Goal: Task Accomplishment & Management: Manage account settings

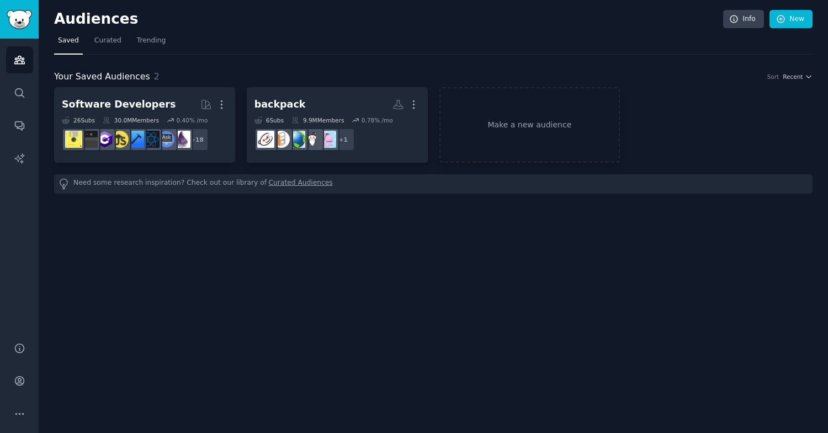
click at [161, 105] on h2 "Software Developers Curated by GummySearch More" at bounding box center [145, 104] width 166 height 19
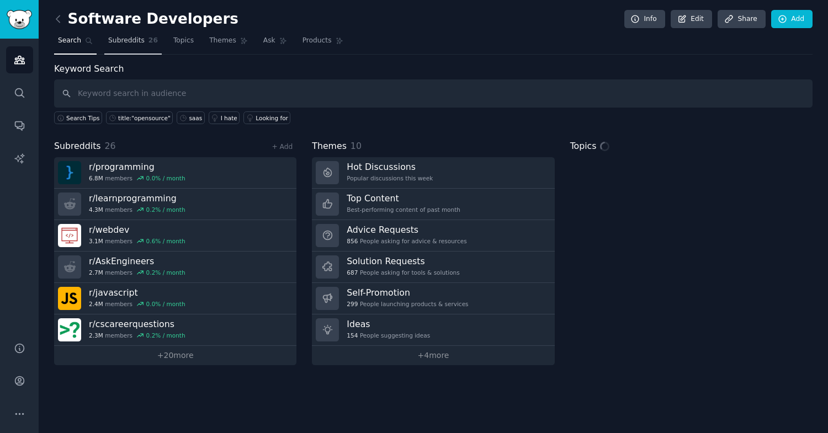
click at [138, 49] on link "Subreddits 26" at bounding box center [132, 43] width 57 height 23
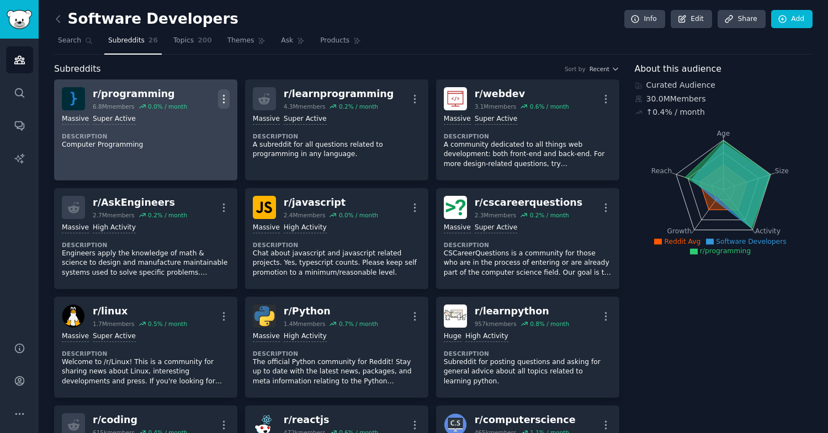
click at [220, 104] on icon "button" at bounding box center [224, 99] width 12 height 12
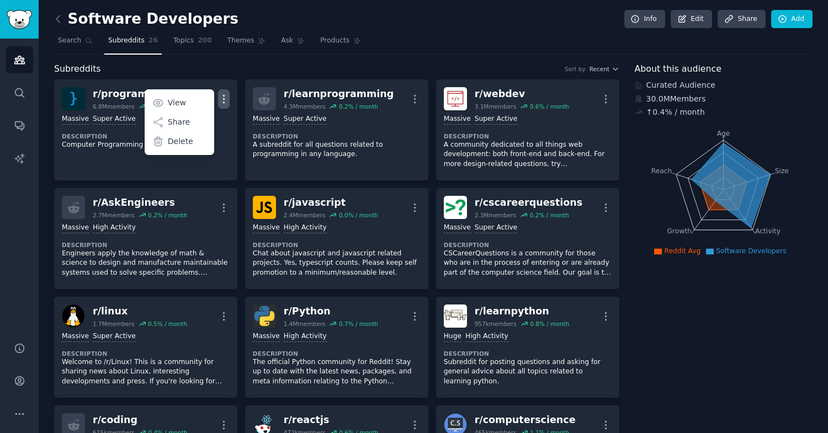
click at [249, 65] on div "Subreddits Sort by Recent" at bounding box center [336, 69] width 565 height 14
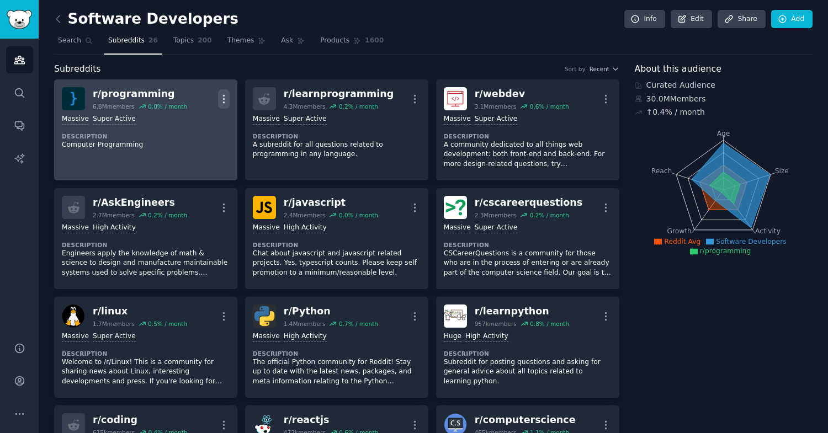
click at [225, 99] on icon "button" at bounding box center [224, 99] width 12 height 12
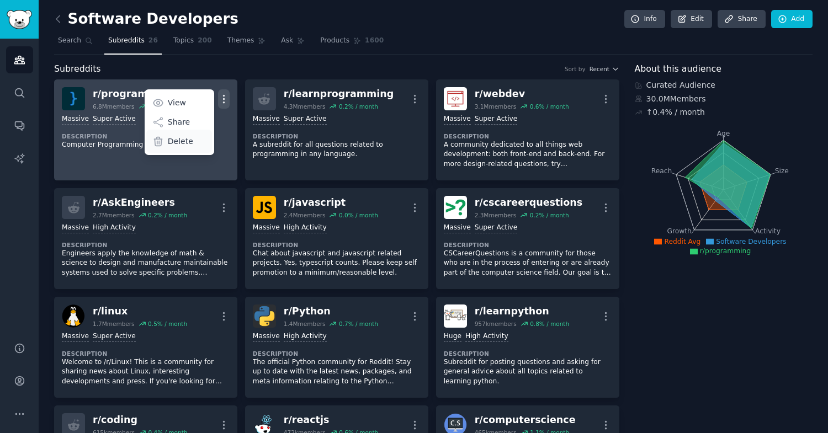
click at [184, 141] on p "Delete" at bounding box center [180, 142] width 25 height 12
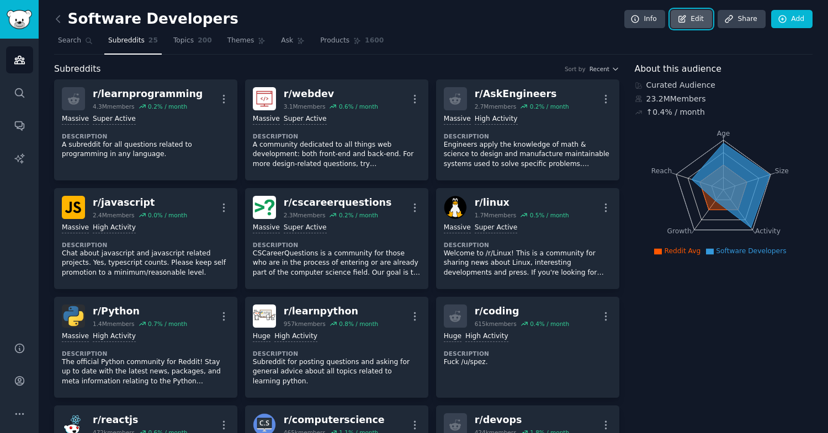
click at [690, 20] on link "Edit" at bounding box center [691, 19] width 41 height 19
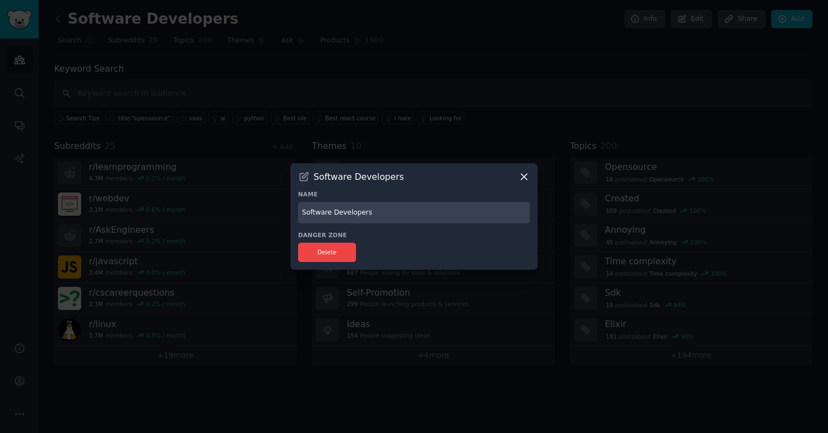
click at [526, 178] on icon at bounding box center [524, 177] width 12 height 12
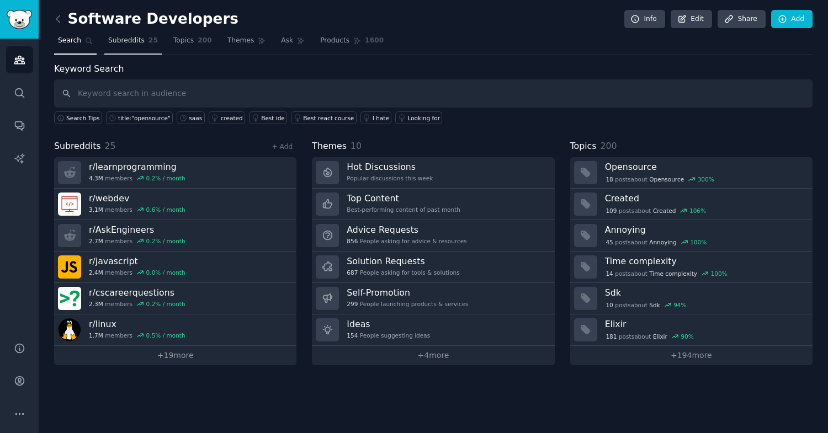
click at [143, 40] on link "Subreddits 25" at bounding box center [132, 43] width 57 height 23
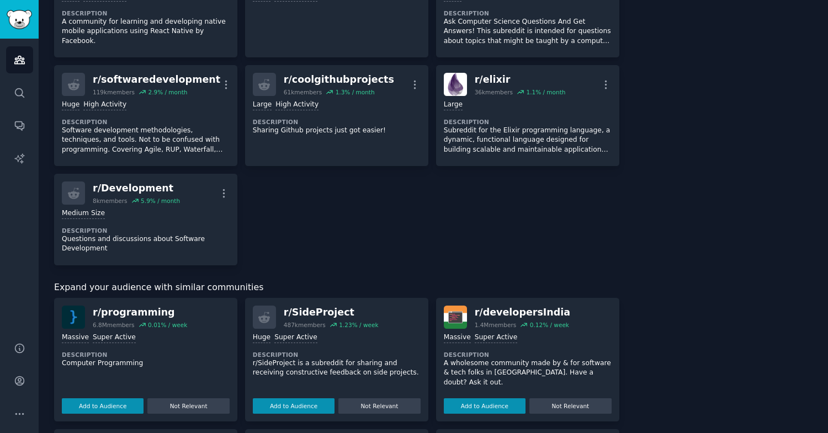
scroll to position [784, 0]
